Goal: Information Seeking & Learning: Check status

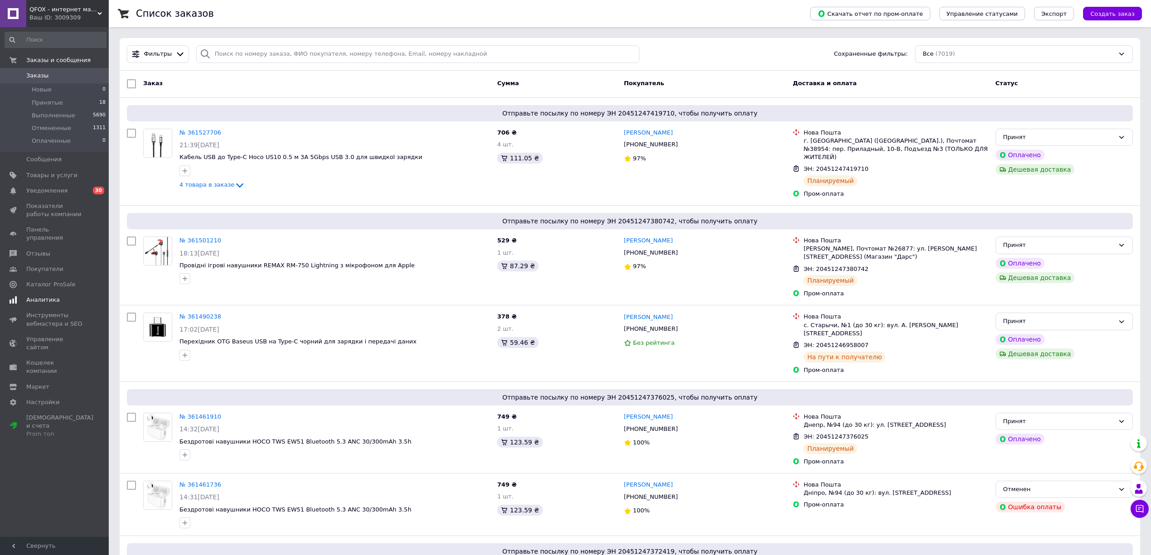
click at [64, 296] on span "Аналитика" at bounding box center [55, 300] width 58 height 8
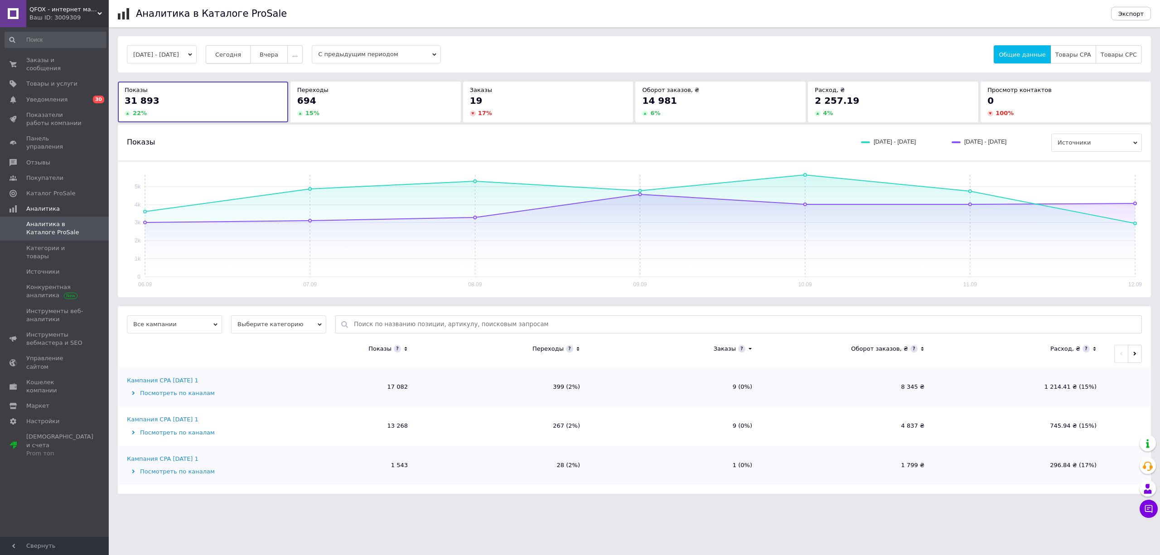
click at [238, 49] on button "Сегодня" at bounding box center [228, 54] width 45 height 18
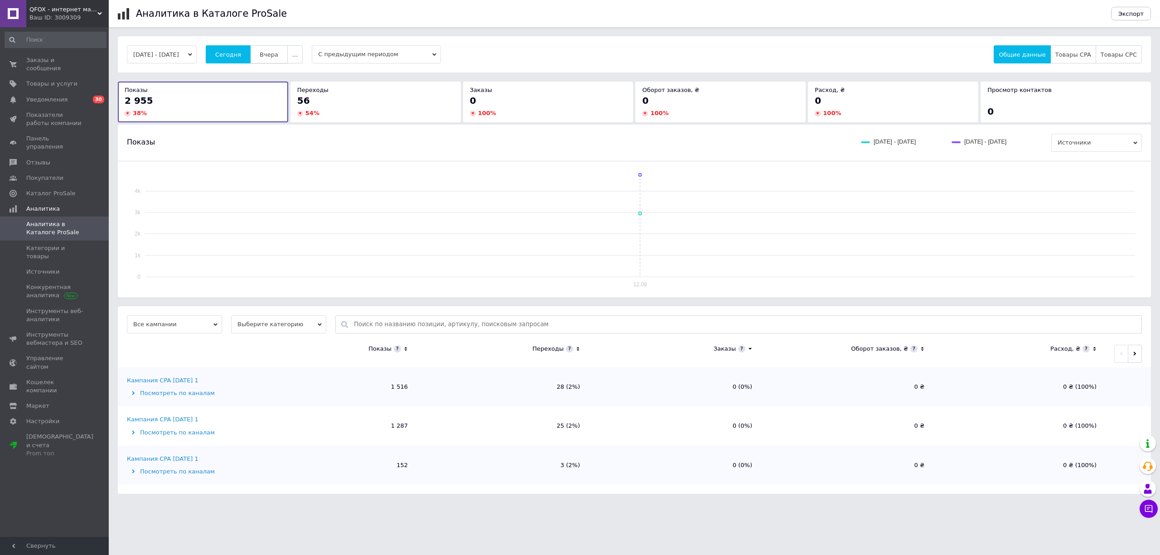
click at [274, 57] on span "Вчера" at bounding box center [269, 54] width 19 height 7
click at [251, 55] on button "Сегодня" at bounding box center [228, 54] width 45 height 18
click at [278, 57] on span "Вчера" at bounding box center [269, 54] width 19 height 7
click at [251, 46] on button "Сегодня" at bounding box center [228, 54] width 45 height 18
click at [180, 418] on div "Кампания CPA [DATE] 1" at bounding box center [163, 420] width 72 height 8
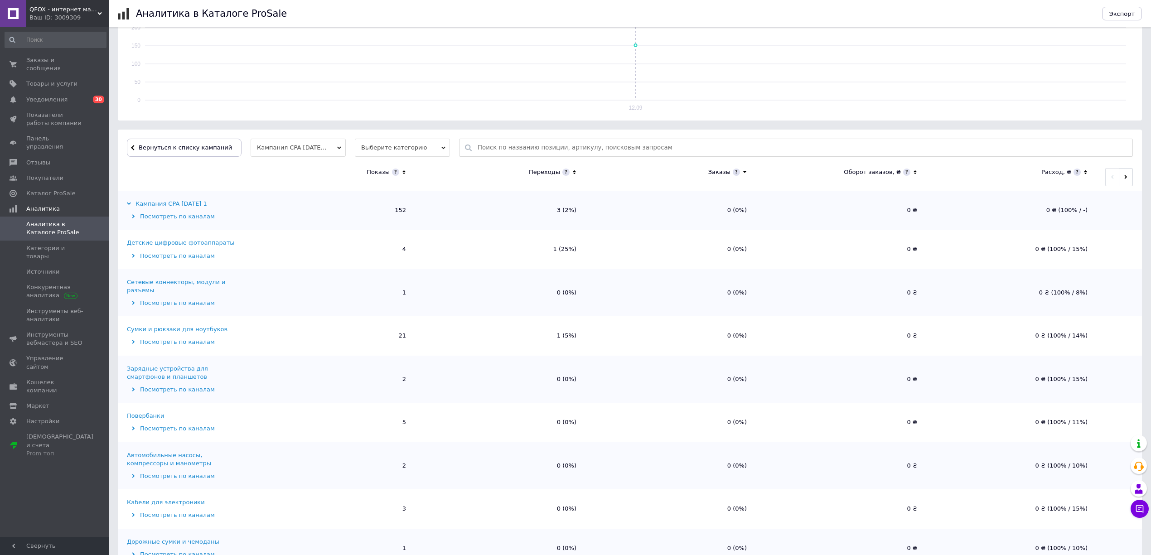
scroll to position [181, 0]
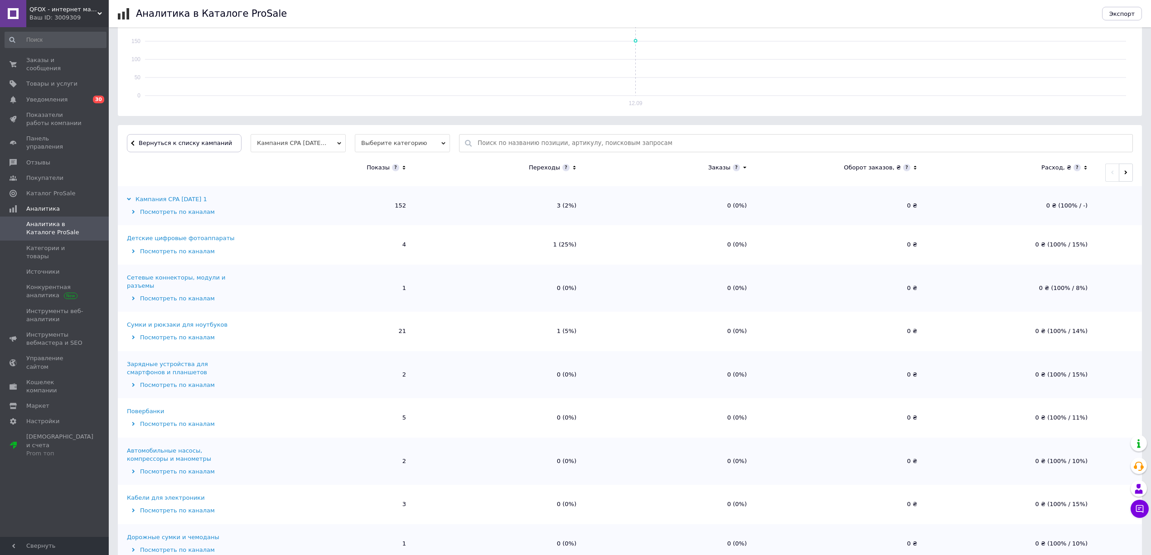
click at [402, 166] on icon at bounding box center [404, 168] width 6 height 8
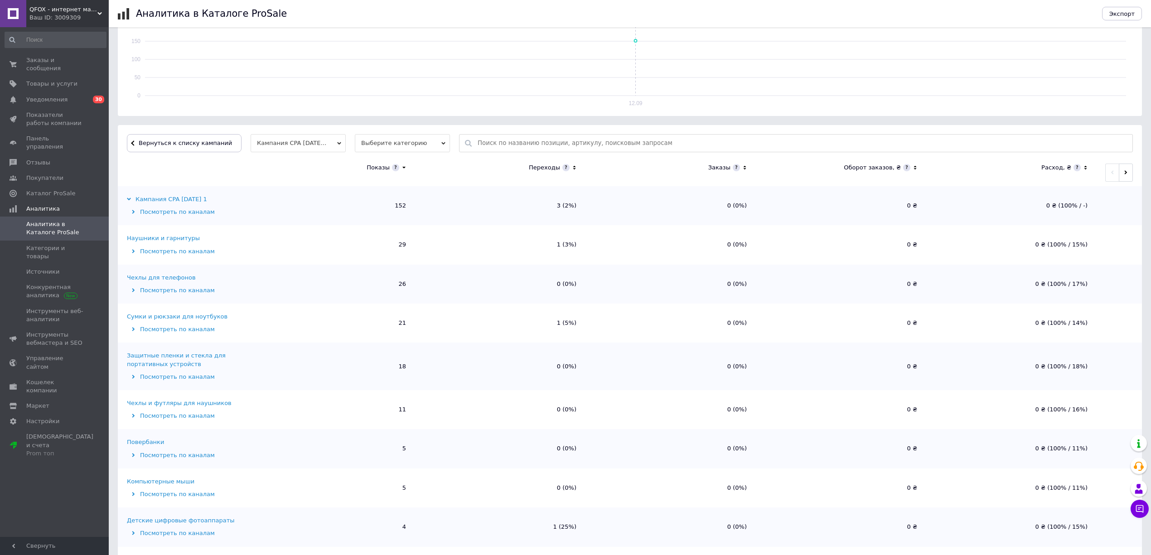
click at [128, 236] on td "Наушники и гарнитуры Посмотреть по каналам" at bounding box center [181, 244] width 127 height 39
click at [133, 238] on div "Наушники и гарнитуры" at bounding box center [163, 238] width 73 height 8
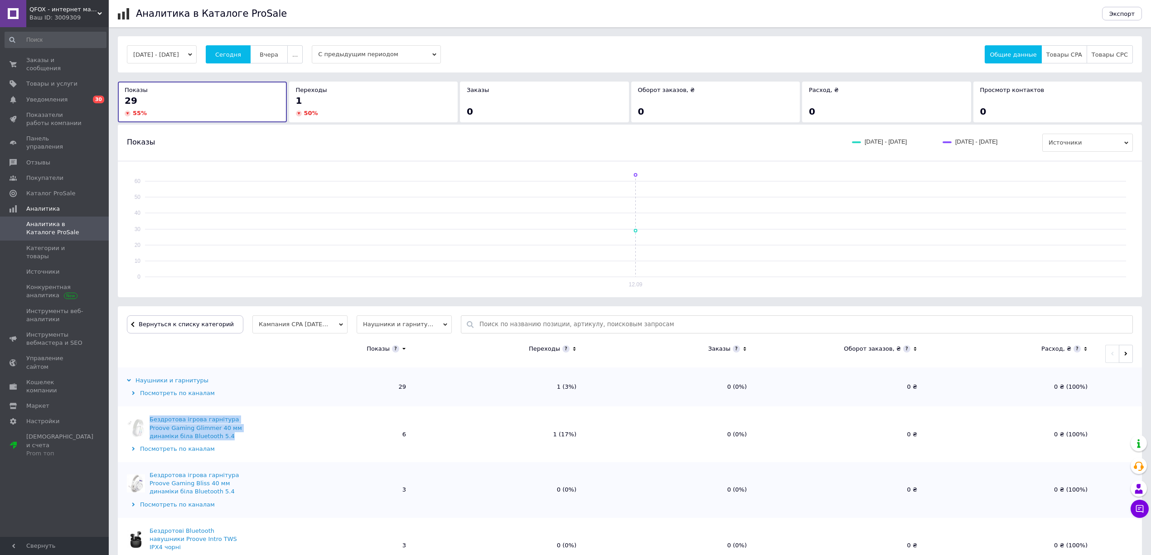
copy div "Бездротова ігрова гарнітура Proove Gaming Glimmer 40 мм динаміки біла Bluetooth…"
drag, startPoint x: 148, startPoint y: 418, endPoint x: 234, endPoint y: 438, distance: 89.0
click at [234, 438] on div "Бездротова ігрова гарнітура Proove Gaming Glimmer 40 мм динаміки біла Bluetooth…" at bounding box center [185, 428] width 116 height 25
click at [61, 80] on span "Товары и услуги" at bounding box center [51, 84] width 51 height 8
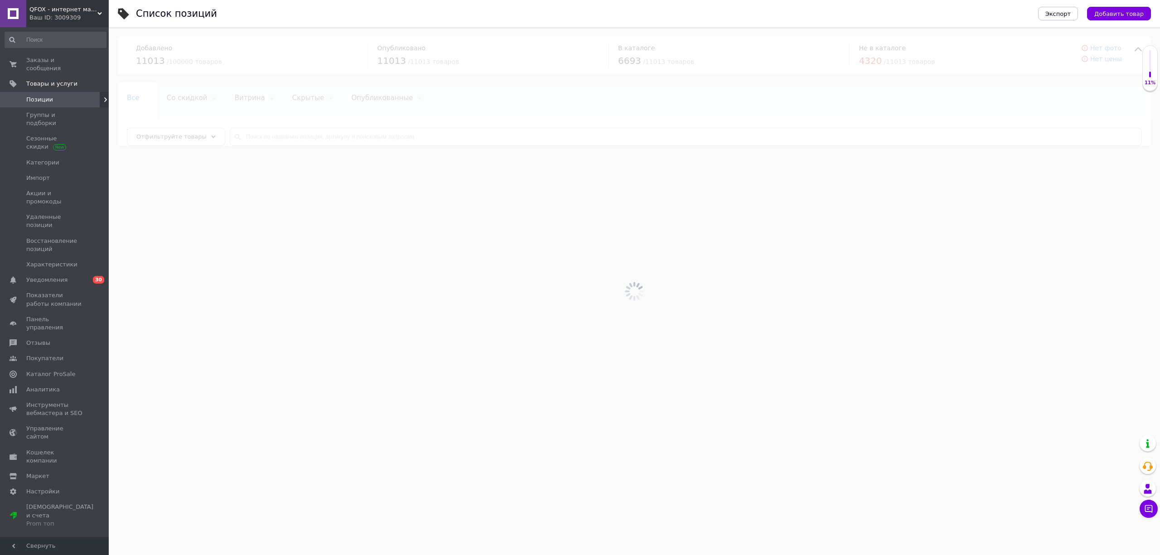
click at [331, 132] on div at bounding box center [635, 291] width 1052 height 528
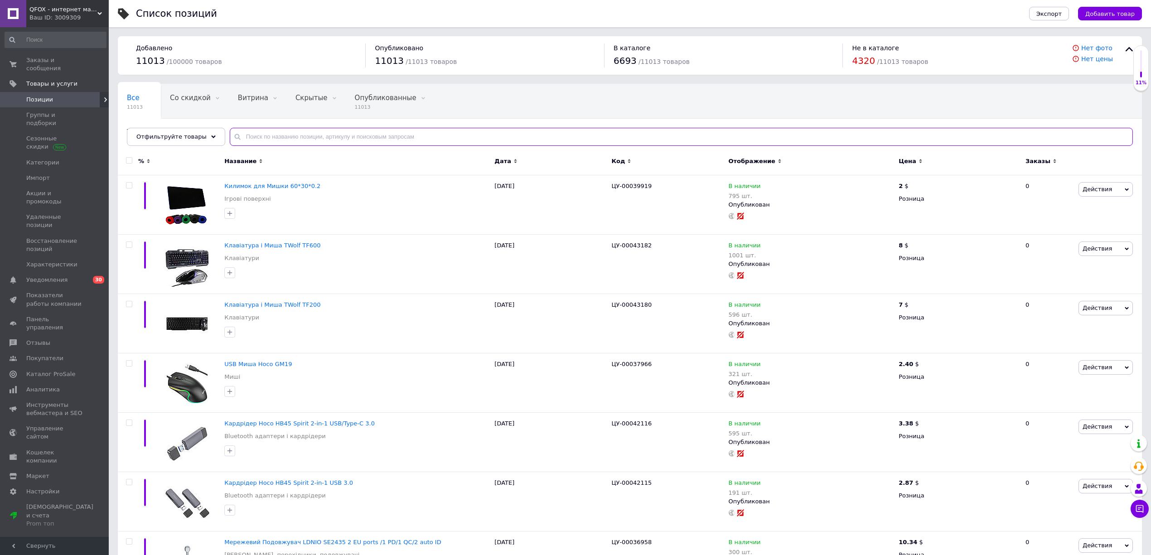
click at [331, 132] on input "text" at bounding box center [681, 137] width 903 height 18
paste input "Бездротова ігрова гарнітура Proove Gaming Glimmer 40 мм динаміки біла Bluetooth…"
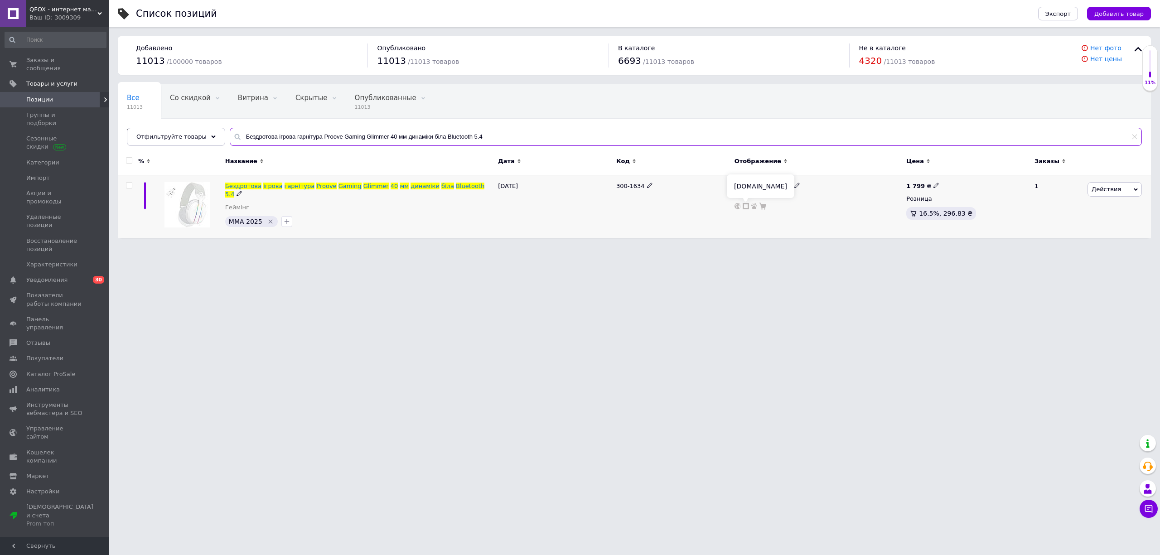
type input "Бездротова ігрова гарнітура Proove Gaming Glimmer 40 мм динаміки біла Bluetooth…"
click at [78, 272] on link "Уведомления 0 30" at bounding box center [55, 279] width 111 height 15
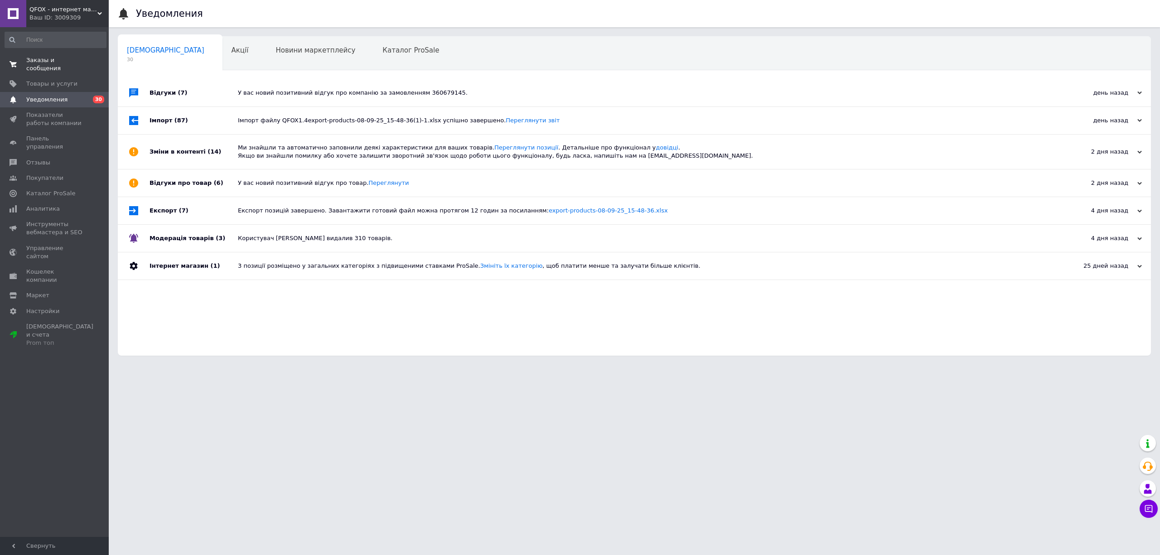
click at [66, 60] on span "Заказы и сообщения" at bounding box center [55, 64] width 58 height 16
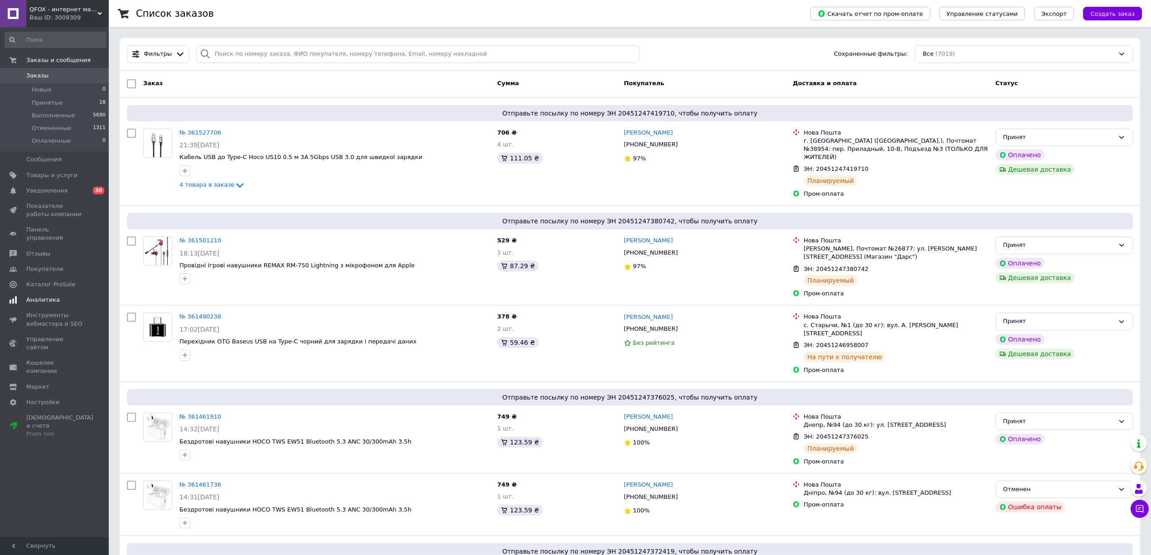
click at [48, 298] on link "Аналитика" at bounding box center [55, 299] width 111 height 15
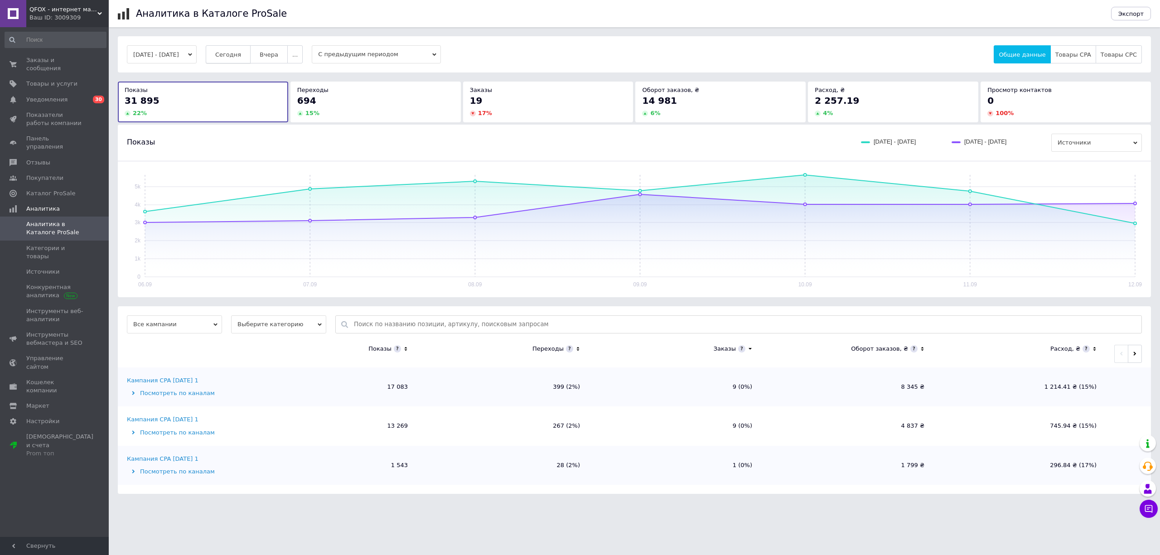
drag, startPoint x: 234, startPoint y: 53, endPoint x: 256, endPoint y: 53, distance: 21.8
click at [234, 53] on span "Сегодня" at bounding box center [228, 54] width 26 height 7
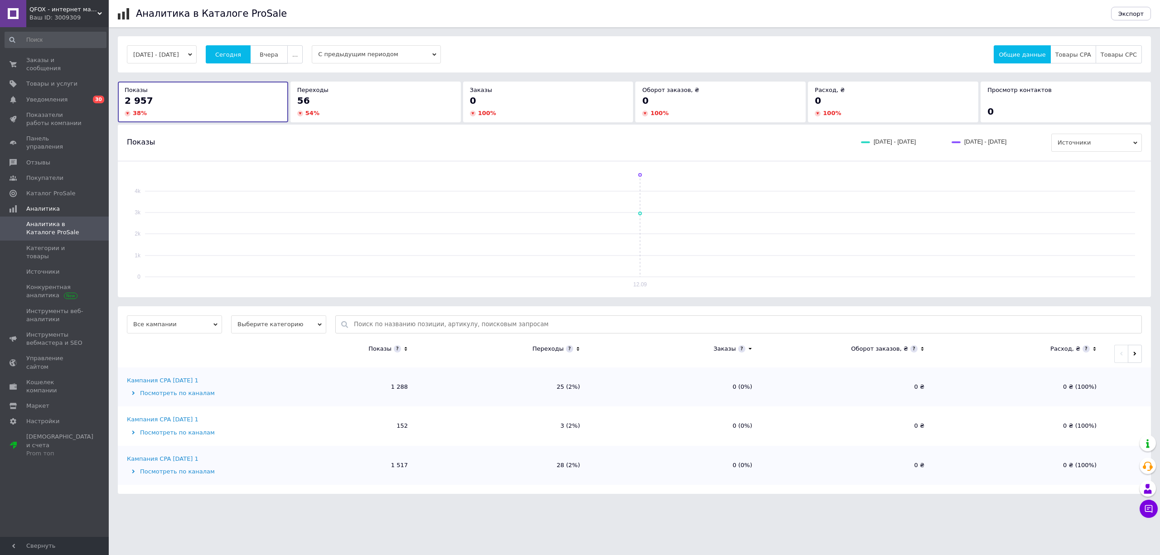
click at [278, 52] on span "Вчера" at bounding box center [269, 54] width 19 height 7
click at [251, 58] on button "Сегодня" at bounding box center [228, 54] width 45 height 18
click at [272, 55] on span "Вчера" at bounding box center [269, 54] width 19 height 7
click at [241, 56] on span "Сегодня" at bounding box center [228, 54] width 26 height 7
click at [37, 80] on span "Товары и услуги" at bounding box center [51, 84] width 51 height 8
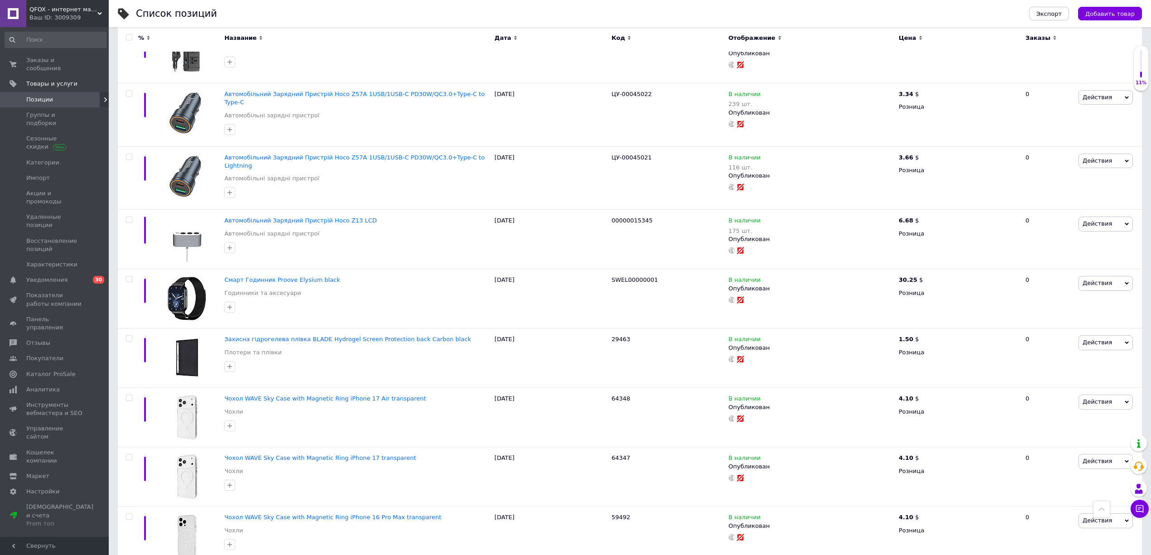
scroll to position [5612, 0]
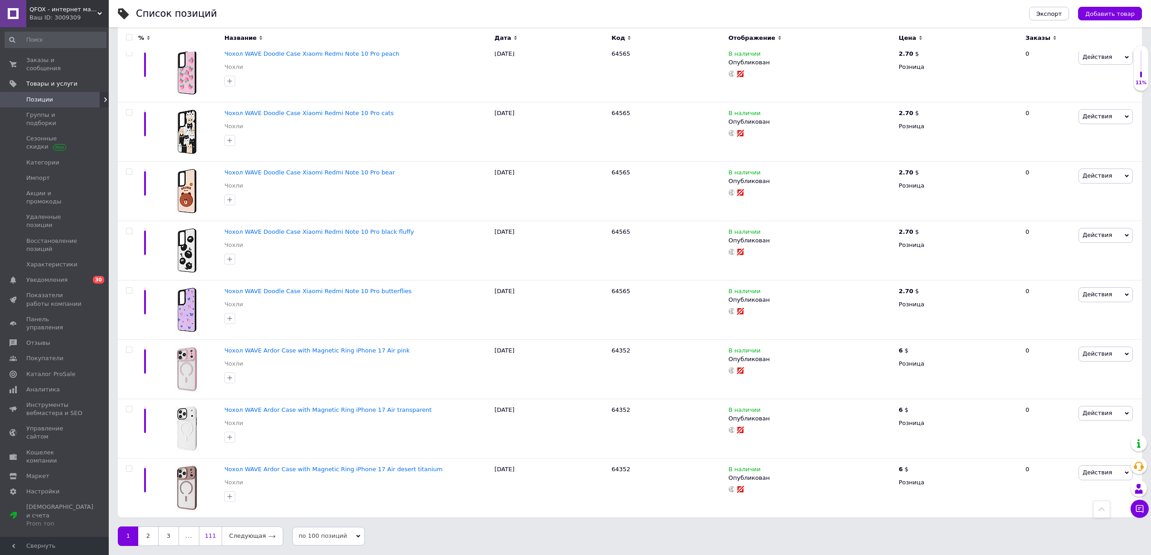
click at [205, 539] on link "111" at bounding box center [210, 536] width 23 height 19
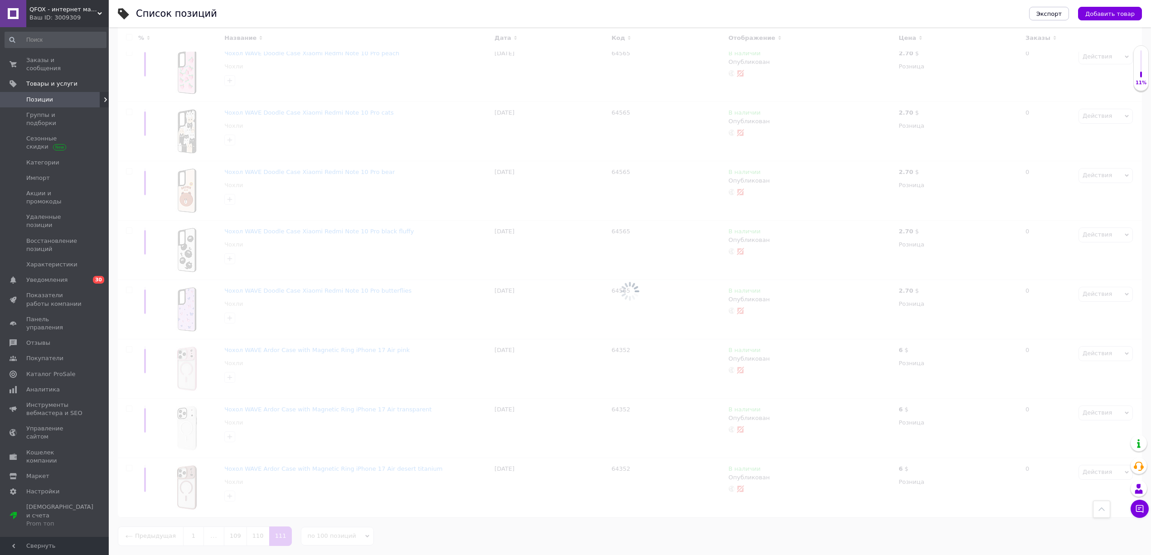
scroll to position [440, 0]
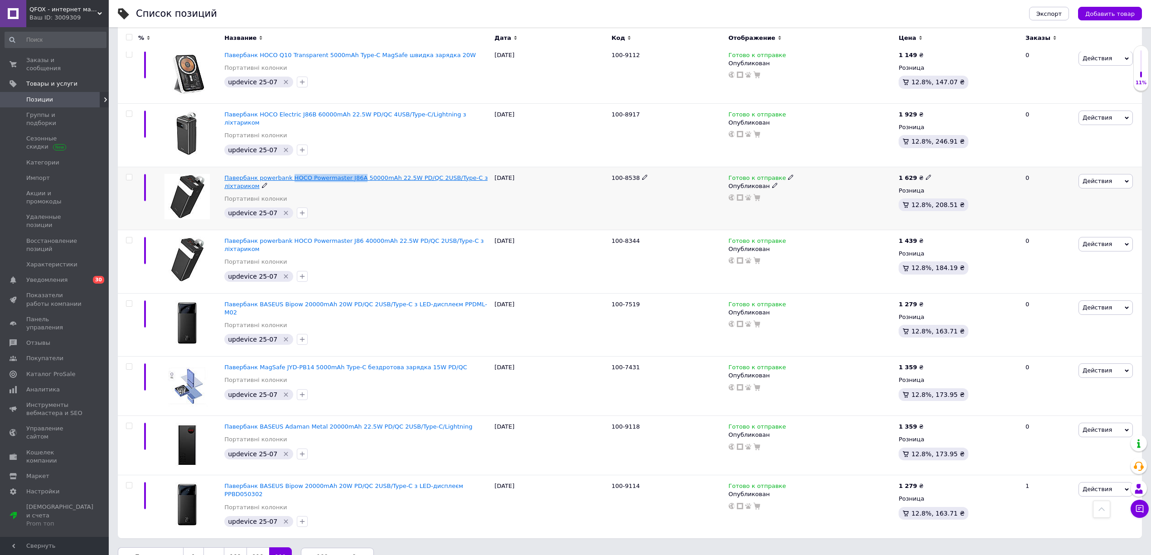
drag, startPoint x: 352, startPoint y: 162, endPoint x: 287, endPoint y: 164, distance: 64.8
click at [287, 167] on div "Павербанк powerbank HOCO Powermaster J86A 50000mAh 22.5W PD/QC 2USB/Type-C з лі…" at bounding box center [357, 198] width 270 height 63
copy span "HOCO Powermaster J86A"
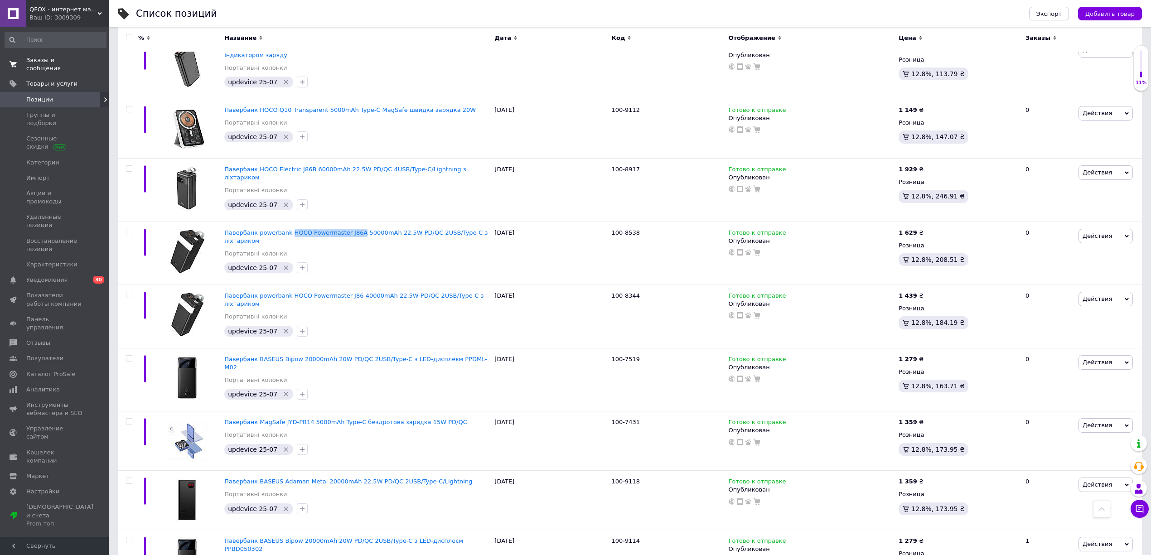
scroll to position [379, 0]
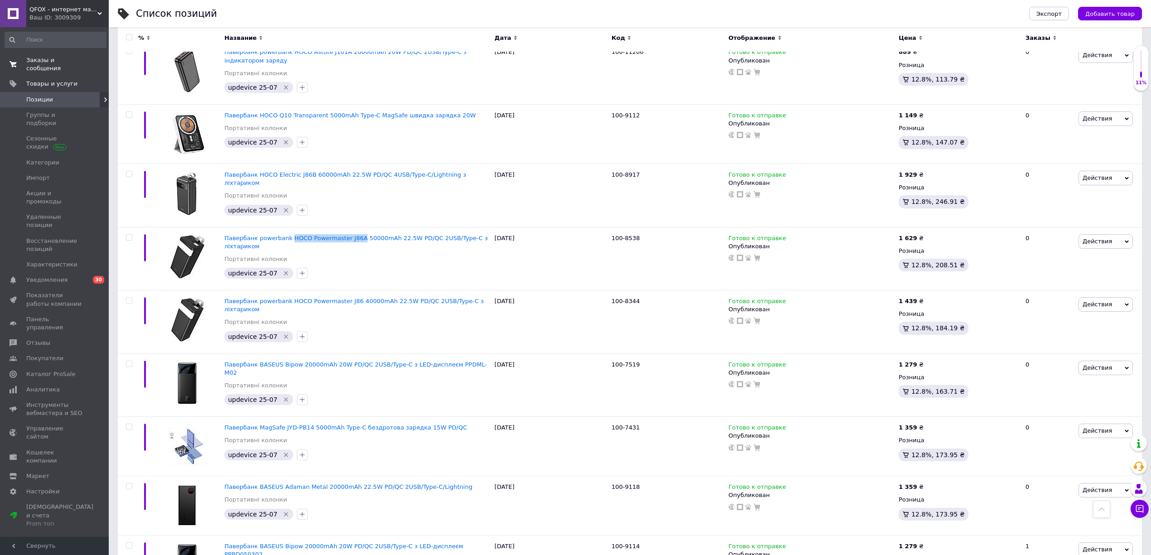
click at [49, 64] on span "Заказы и сообщения" at bounding box center [55, 64] width 58 height 16
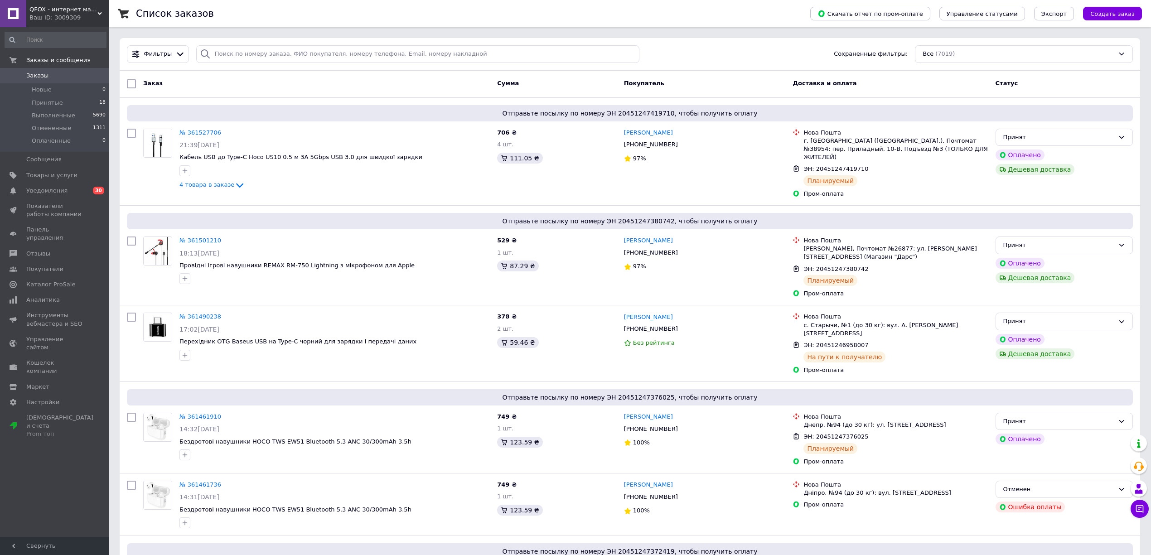
scroll to position [302, 0]
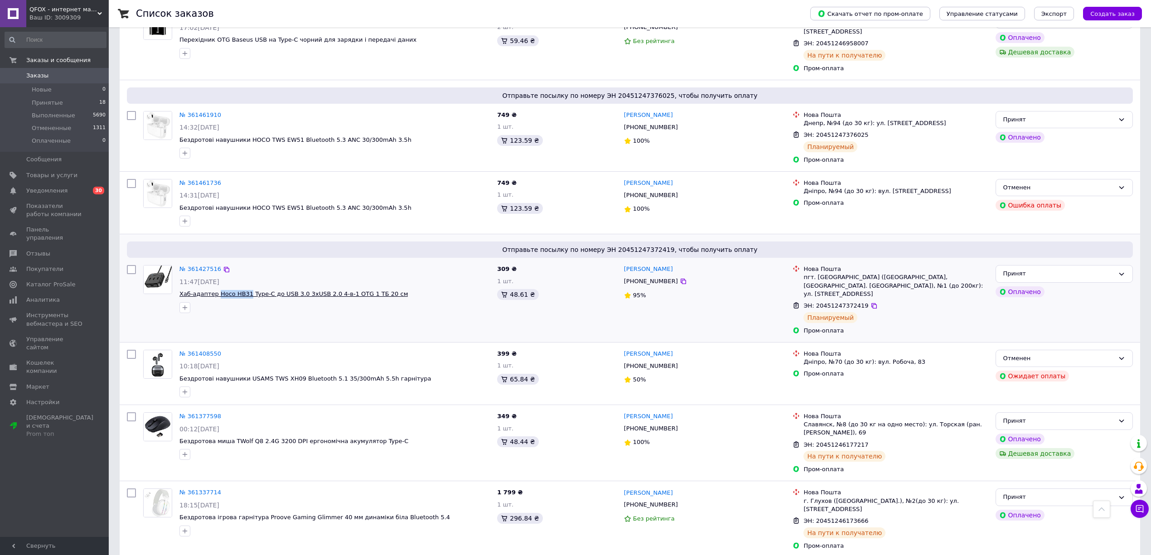
drag, startPoint x: 244, startPoint y: 265, endPoint x: 216, endPoint y: 271, distance: 28.7
click at [216, 271] on div "№ 361427516 11:47[DATE] Хаб-адаптер Hoco HB31 Type-C до USB 3.0 3xUSB 2.0 4-в-1…" at bounding box center [335, 289] width 318 height 55
copy span "Hoco HB31"
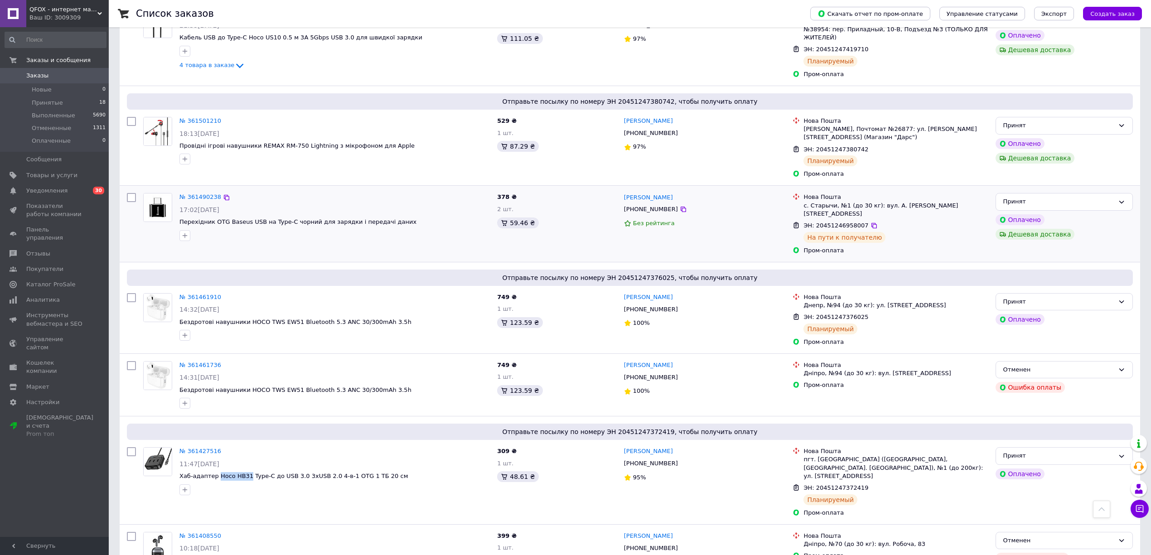
scroll to position [0, 0]
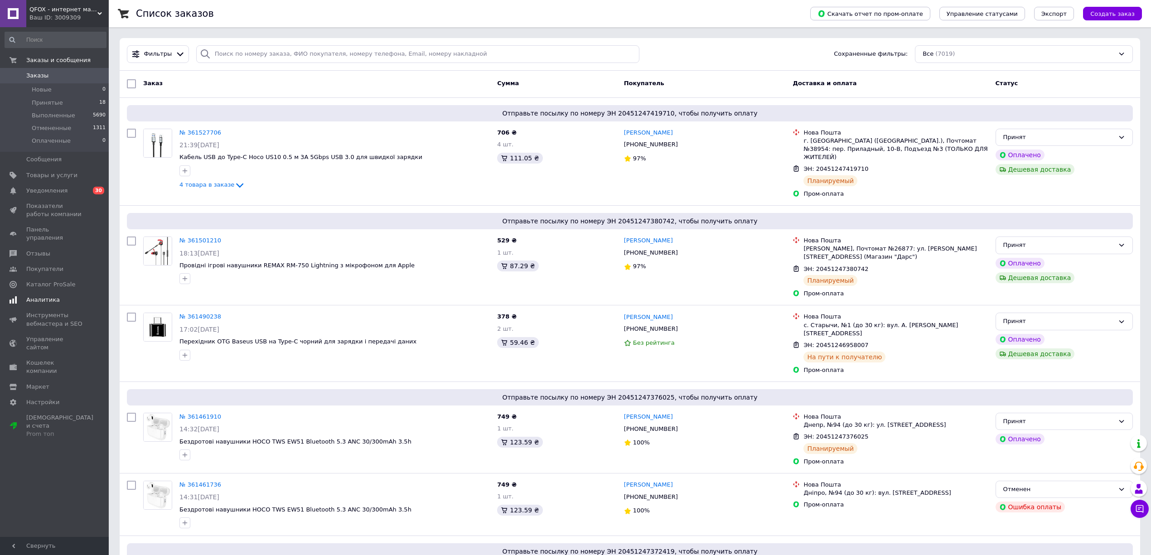
click at [46, 296] on span "Аналитика" at bounding box center [43, 300] width 34 height 8
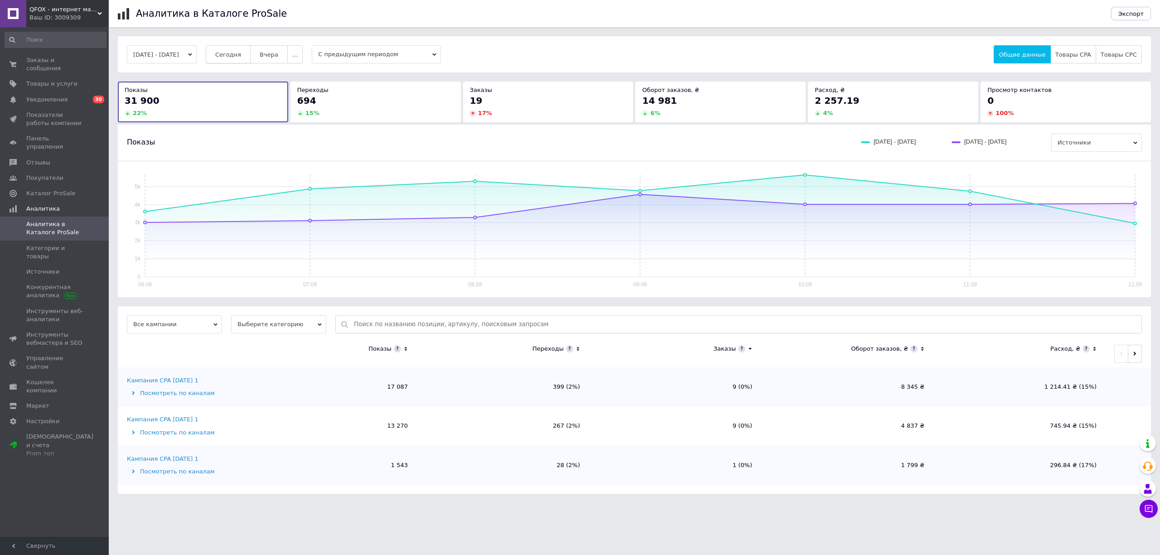
click at [248, 48] on button "Сегодня" at bounding box center [228, 54] width 45 height 18
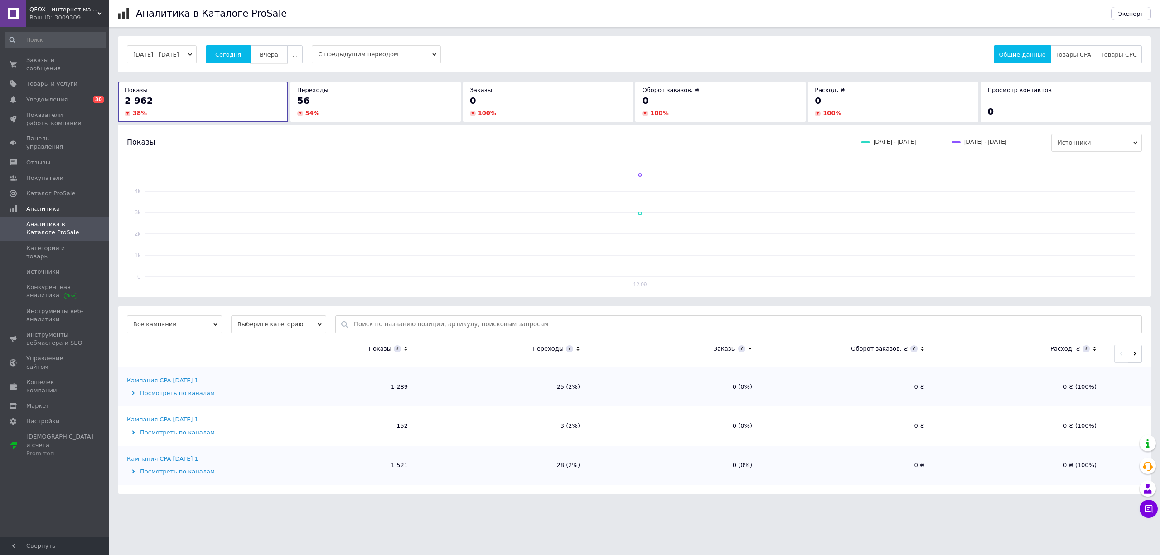
click at [288, 56] on button "Вчера" at bounding box center [269, 54] width 38 height 18
click at [298, 58] on span "..." at bounding box center [294, 54] width 5 height 7
click at [289, 112] on button "2 недели" at bounding box center [275, 107] width 53 height 18
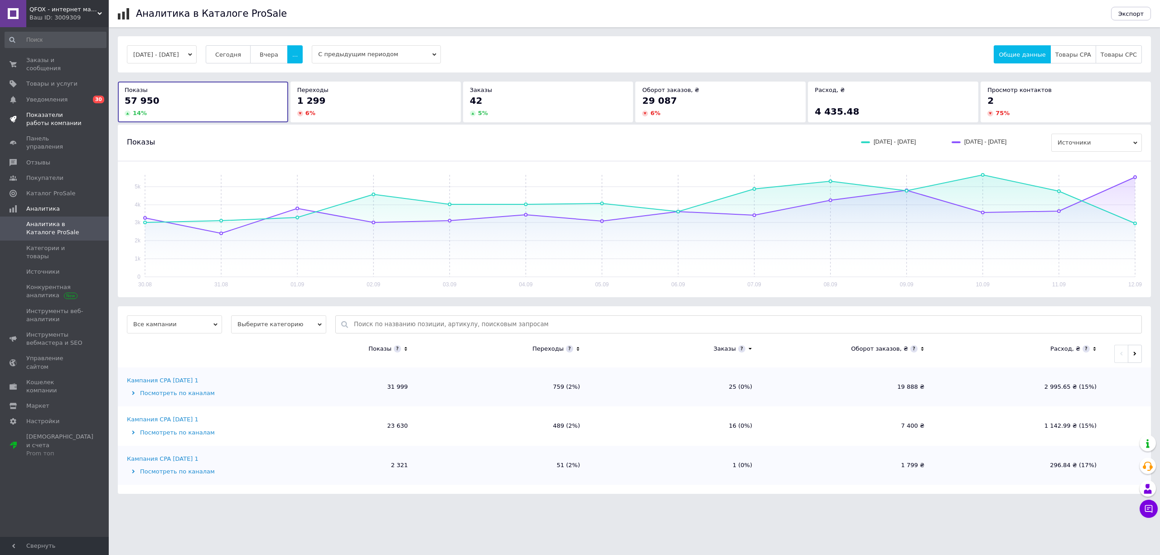
click at [66, 119] on span "Показатели работы компании" at bounding box center [55, 119] width 58 height 16
